Goal: Register for event/course

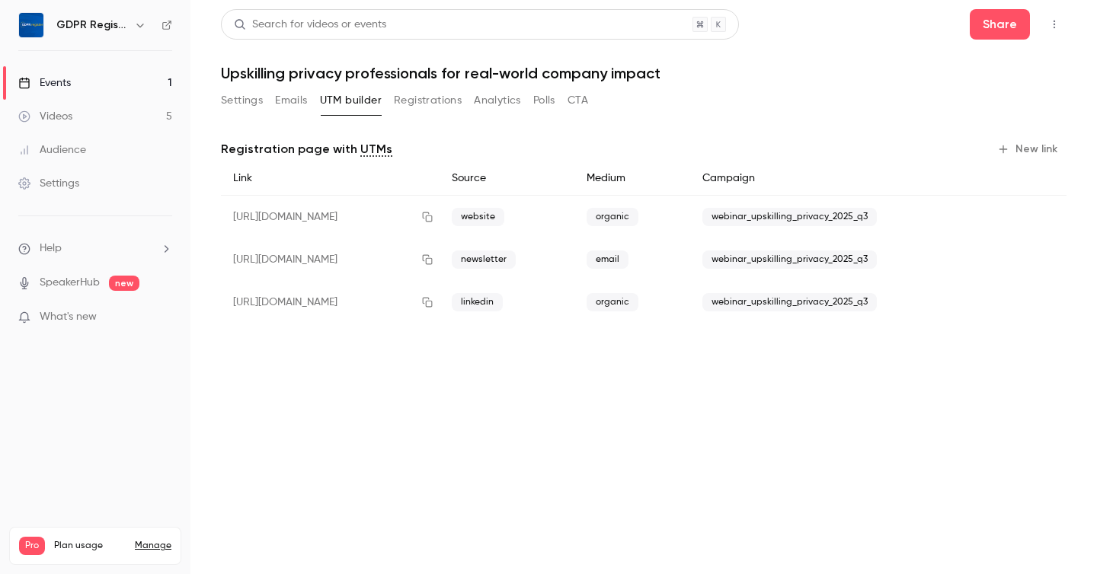
click at [422, 107] on button "Registrations" at bounding box center [428, 100] width 68 height 24
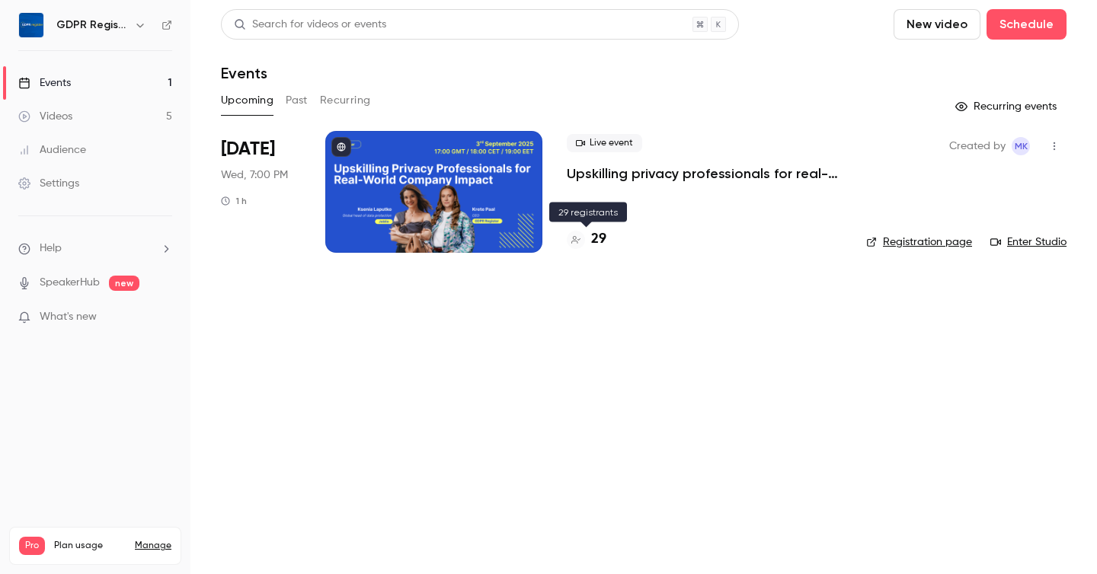
click at [598, 234] on h4 "29" at bounding box center [598, 239] width 15 height 21
click at [596, 241] on h4 "29" at bounding box center [598, 239] width 15 height 21
